Goal: Information Seeking & Learning: Learn about a topic

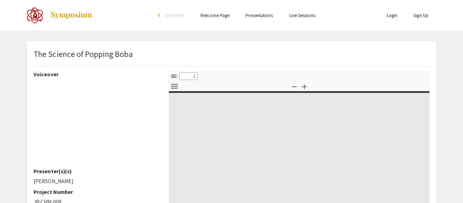
select select "custom"
type input "0"
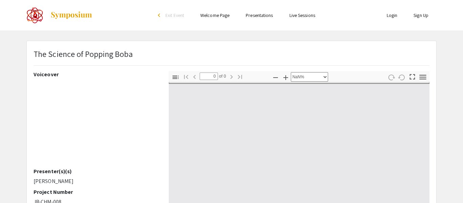
select select "auto"
type input "1"
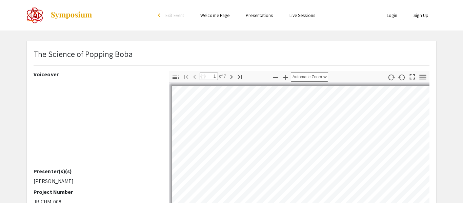
select select "auto"
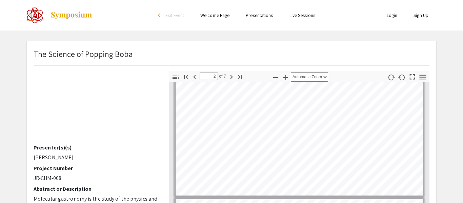
type input "1"
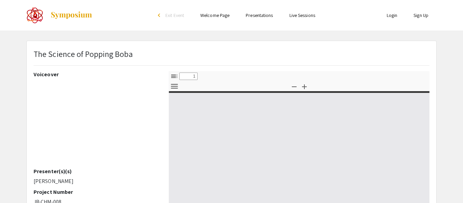
select select "custom"
type input "0"
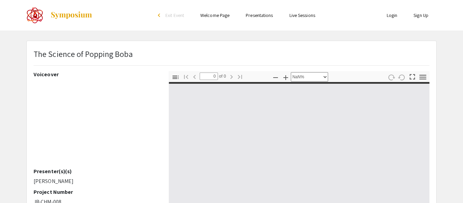
select select "auto"
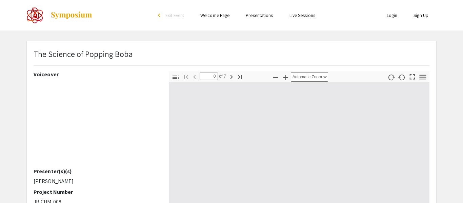
type input "1"
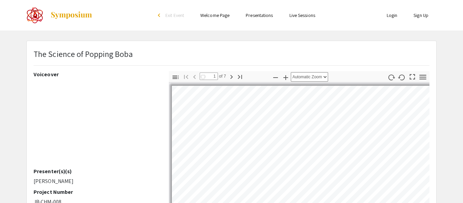
select select "auto"
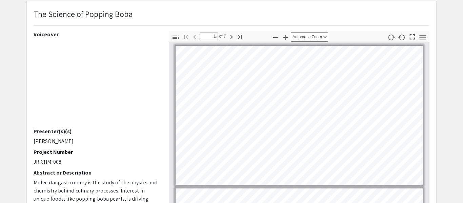
type input "2"
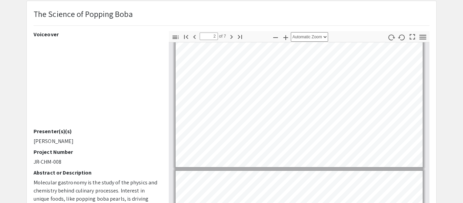
scroll to position [162, 0]
